Goal: Task Accomplishment & Management: Use online tool/utility

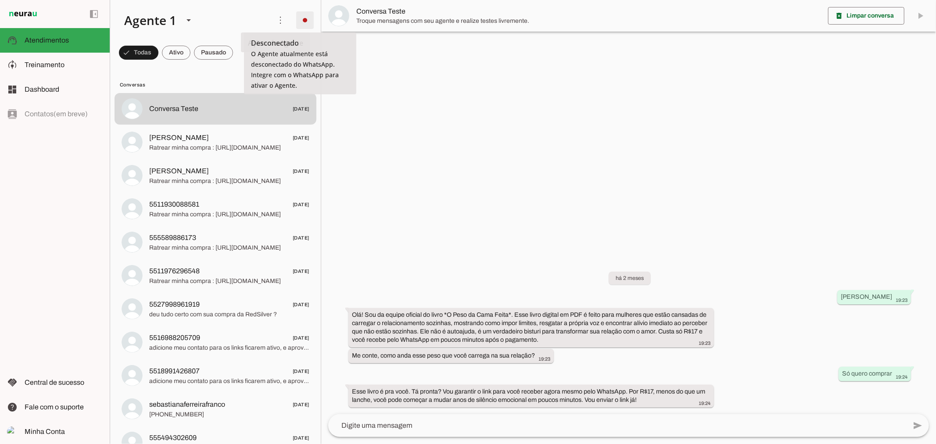
click at [298, 25] on span at bounding box center [304, 20] width 21 height 21
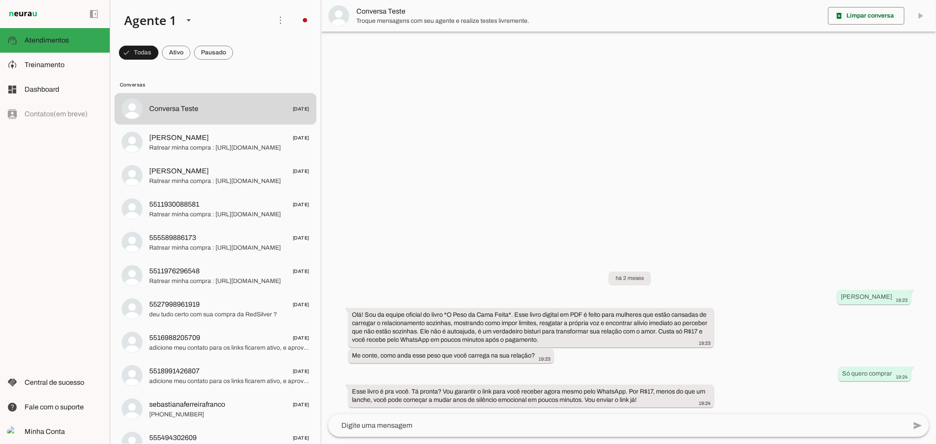
click at [409, 49] on slot at bounding box center [427, 54] width 36 height 32
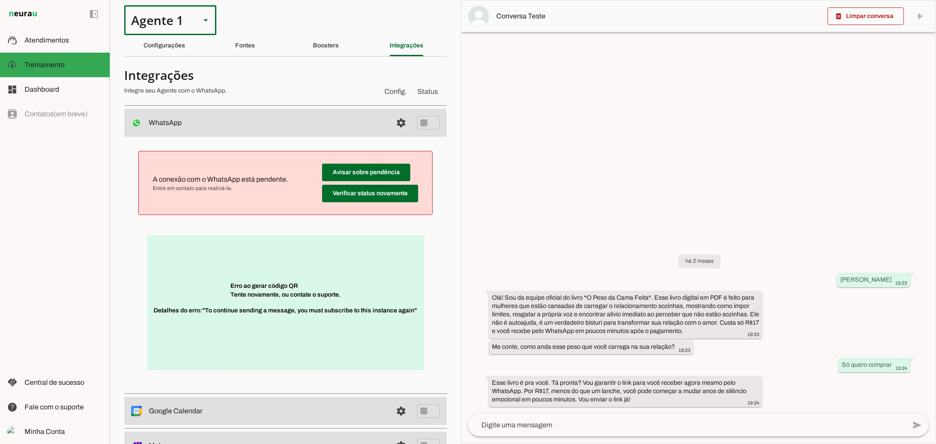
click at [179, 16] on div "Agente 1" at bounding box center [158, 20] width 69 height 30
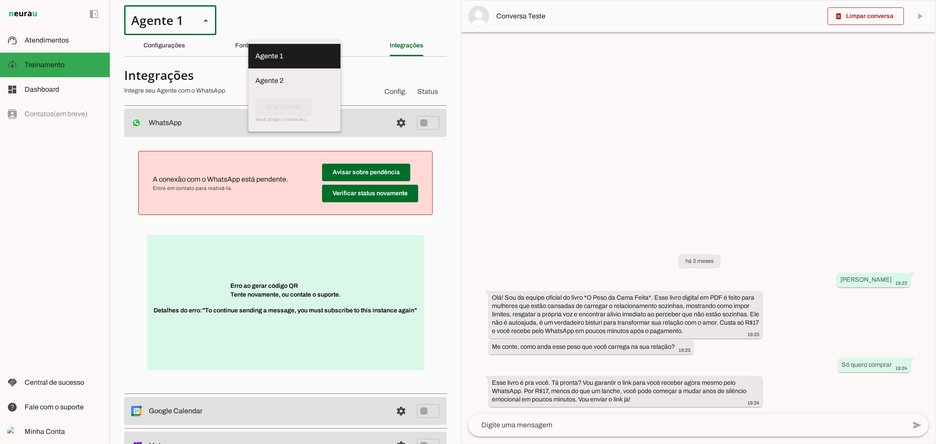
click at [179, 16] on div "Agente 1" at bounding box center [158, 20] width 69 height 30
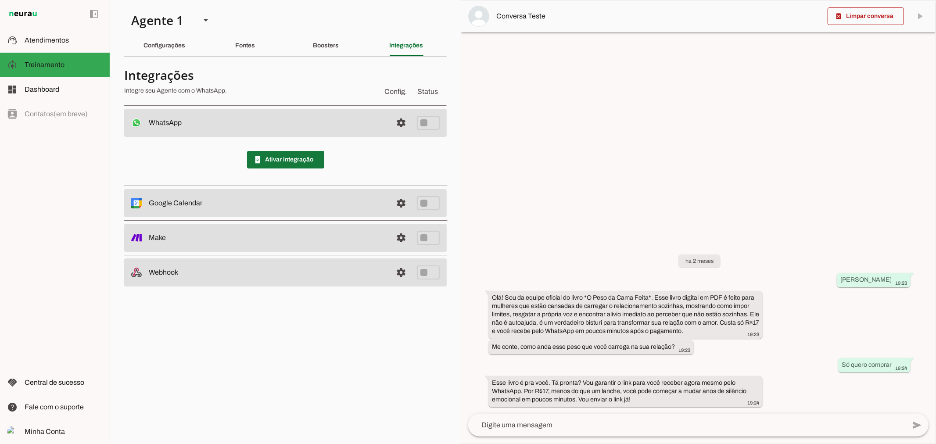
click at [270, 158] on span at bounding box center [285, 159] width 77 height 21
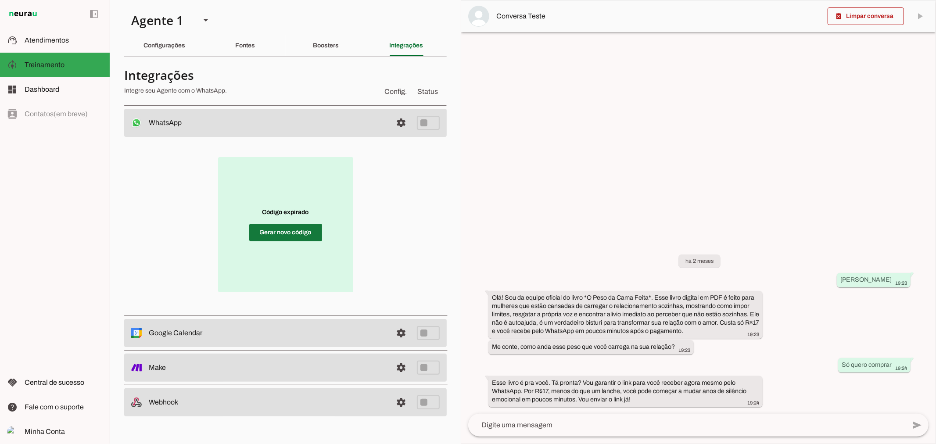
click at [317, 230] on span at bounding box center [285, 232] width 73 height 21
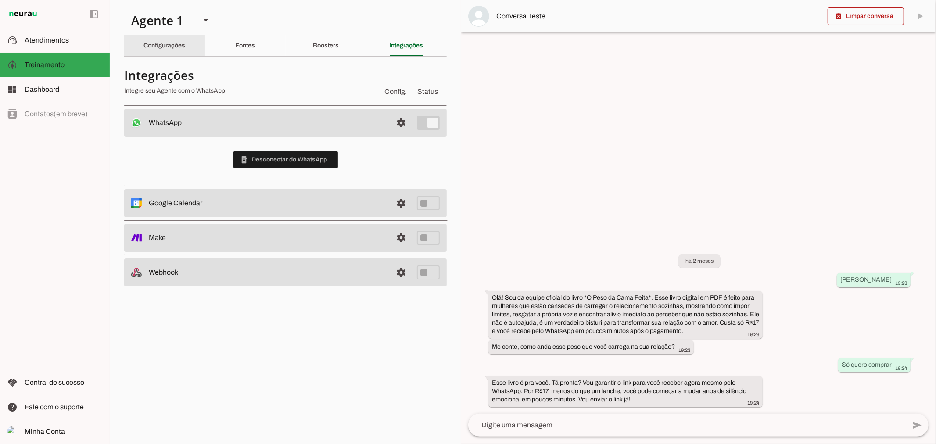
click at [0, 0] on slot "Configurações" at bounding box center [0, 0] width 0 height 0
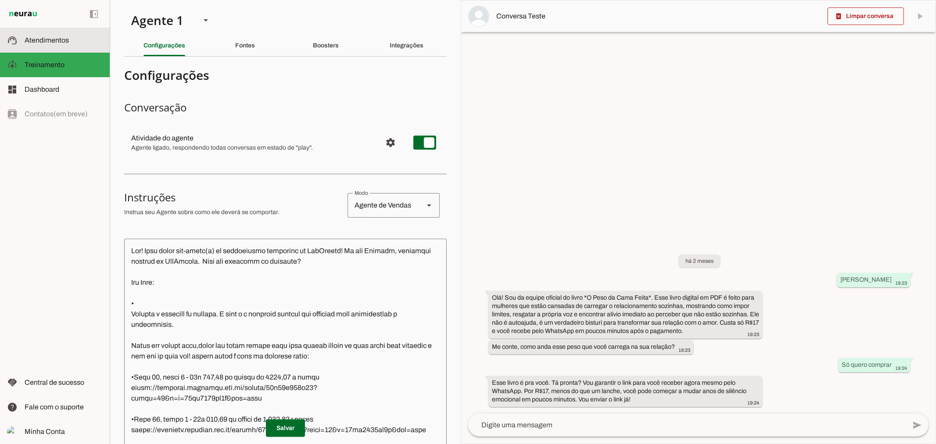
click at [80, 48] on md-item "support_agent Atendimentos Atendimentos" at bounding box center [55, 40] width 110 height 25
